Goal: Transaction & Acquisition: Purchase product/service

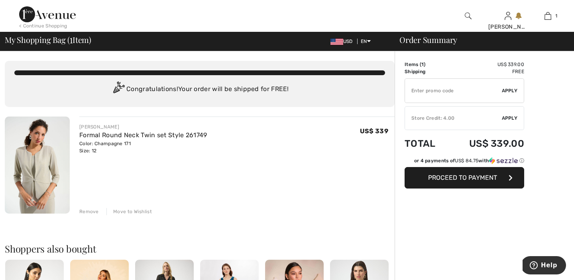
click at [92, 212] on div "Remove" at bounding box center [89, 211] width 20 height 7
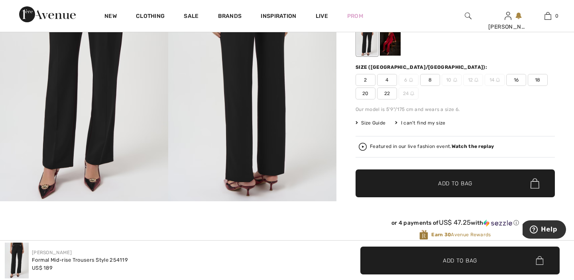
click at [433, 79] on span "8" at bounding box center [430, 80] width 20 height 12
click at [460, 182] on span "Add to Bag" at bounding box center [455, 184] width 34 height 8
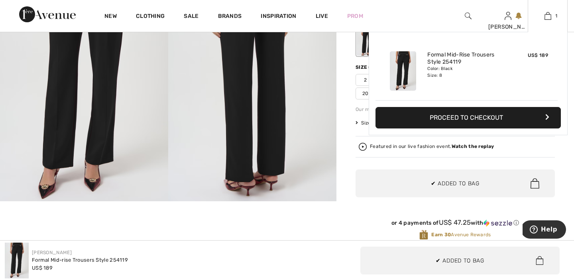
click at [475, 119] on button "Proceed to Checkout" at bounding box center [467, 118] width 185 height 22
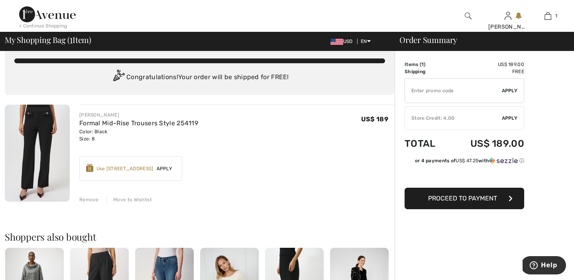
scroll to position [12, 0]
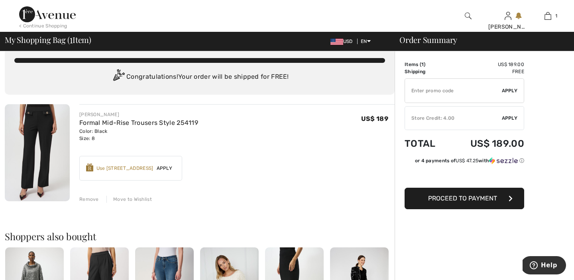
click at [460, 197] on span "Proceed to Payment" at bounding box center [462, 199] width 69 height 8
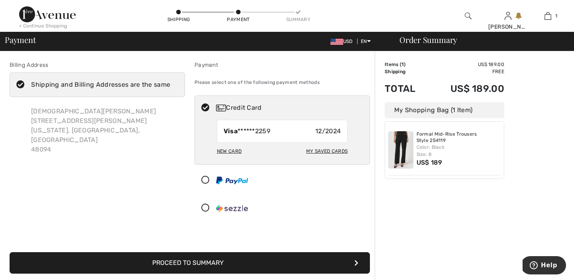
click at [233, 262] on button "Proceed to Summary" at bounding box center [190, 264] width 360 height 22
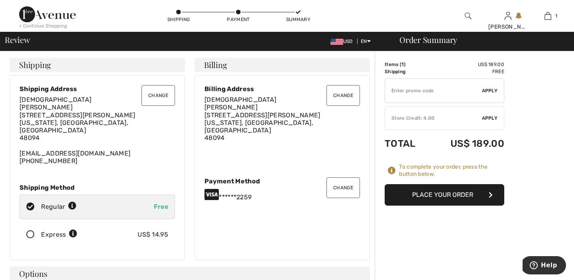
click at [477, 194] on button "Place Your Order" at bounding box center [444, 195] width 120 height 22
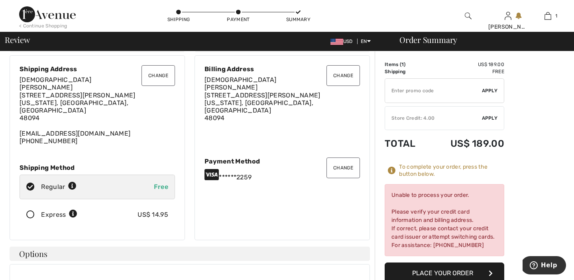
scroll to position [22, 0]
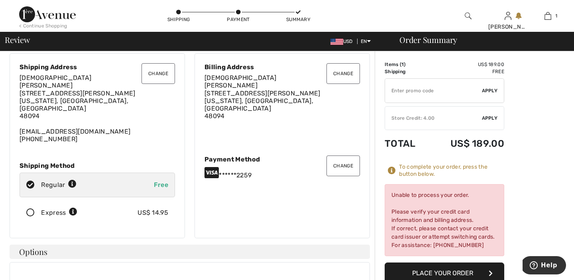
click at [339, 157] on button "Change" at bounding box center [342, 166] width 33 height 21
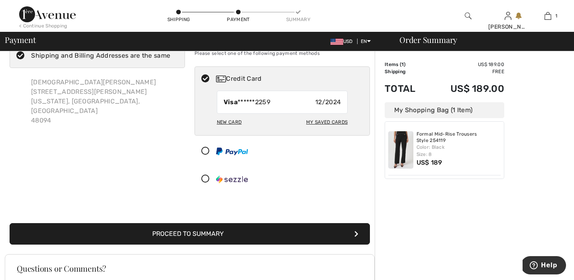
click at [323, 120] on div "My Saved Cards" at bounding box center [326, 123] width 41 height 14
radio input "true"
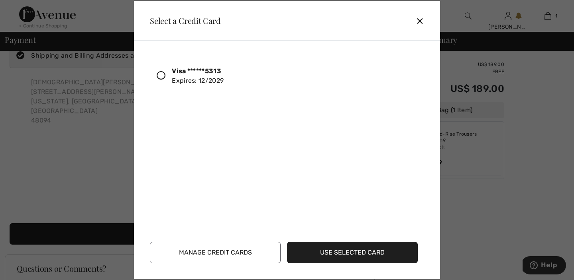
click at [162, 74] on icon at bounding box center [161, 75] width 9 height 9
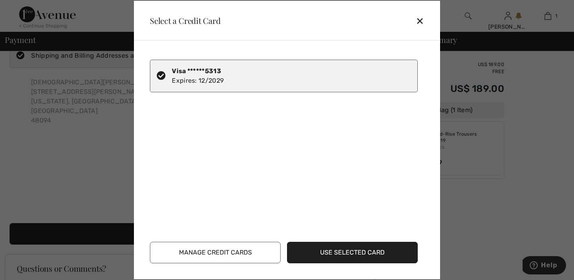
click at [261, 256] on button "Manage Credit Cards" at bounding box center [215, 253] width 131 height 22
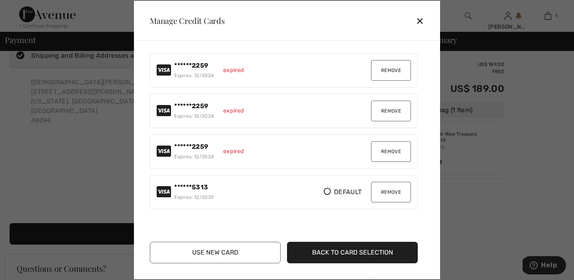
click at [382, 73] on button "Remove" at bounding box center [391, 70] width 40 height 21
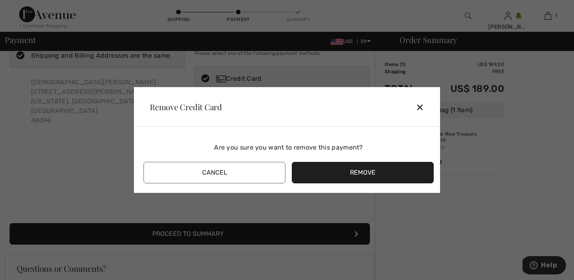
click at [323, 171] on button "Remove" at bounding box center [363, 173] width 142 height 22
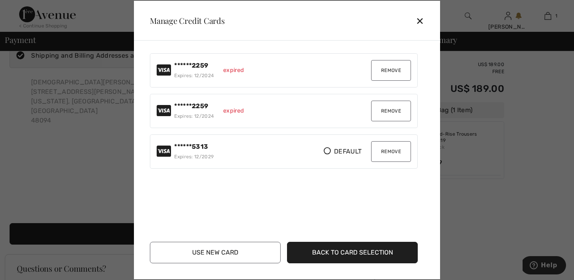
click at [391, 69] on button "Remove" at bounding box center [391, 70] width 40 height 21
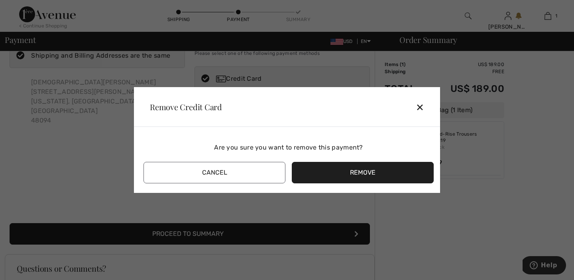
click at [339, 172] on button "Remove" at bounding box center [363, 173] width 142 height 22
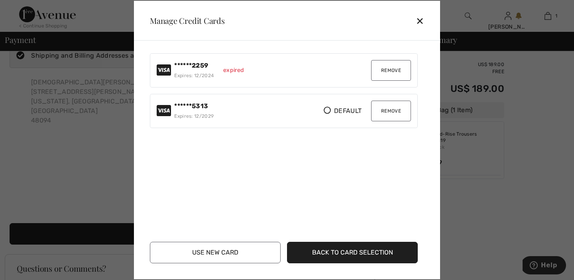
click at [390, 66] on button "Remove" at bounding box center [391, 70] width 40 height 21
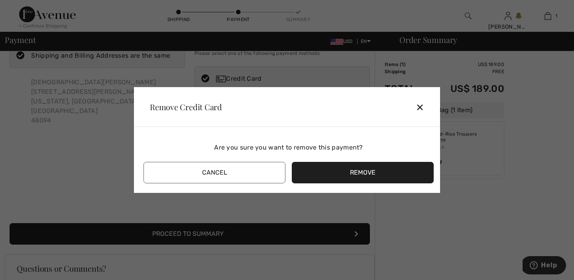
click at [334, 173] on button "Remove" at bounding box center [363, 173] width 142 height 22
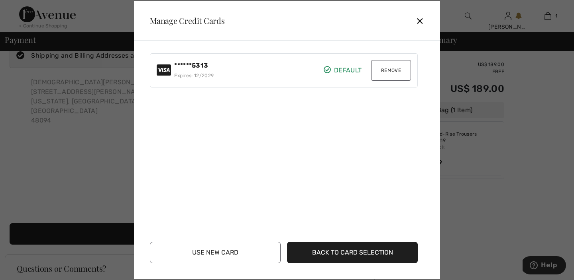
click at [354, 252] on button "Back to Card Selection" at bounding box center [352, 253] width 131 height 22
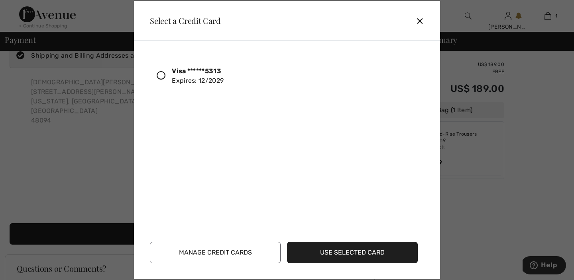
click at [161, 72] on icon at bounding box center [161, 75] width 9 height 9
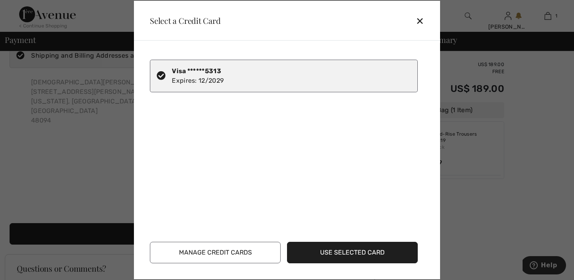
click at [339, 251] on button "Use Selected Card" at bounding box center [352, 253] width 131 height 22
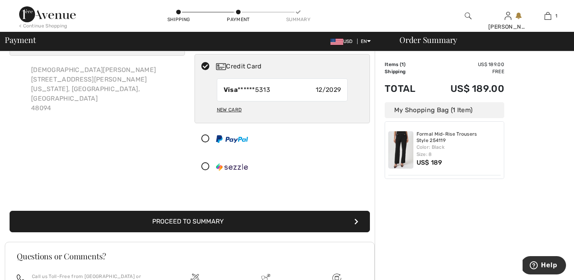
scroll to position [43, 0]
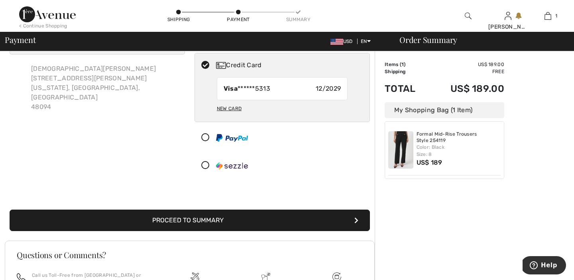
click at [206, 220] on button "Proceed to Summary" at bounding box center [190, 221] width 360 height 22
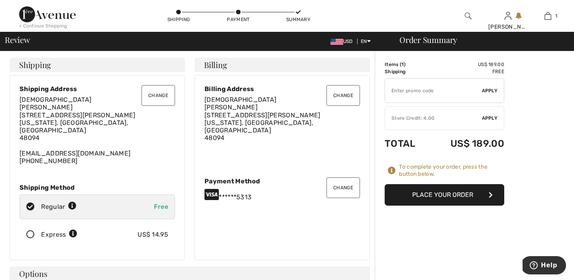
click at [457, 194] on button "Place Your Order" at bounding box center [444, 195] width 120 height 22
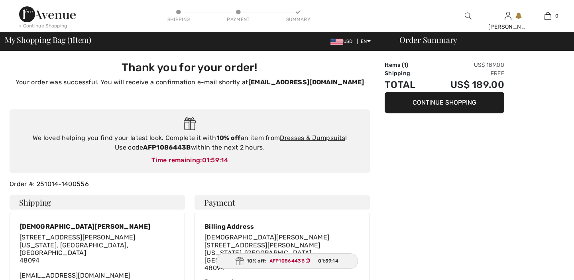
checkbox input "true"
